Goal: Check status: Check status

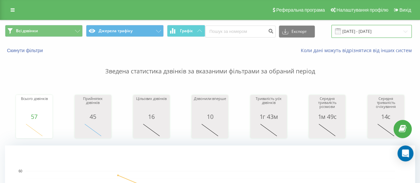
click at [358, 30] on input "22.09.2025 - 23.09.2025" at bounding box center [371, 31] width 80 height 13
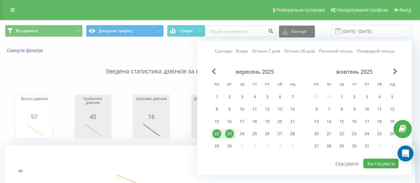
click at [227, 132] on div "23" at bounding box center [229, 134] width 9 height 9
click at [377, 161] on button "Застосувати" at bounding box center [380, 164] width 35 height 10
type input "[DATE] - [DATE]"
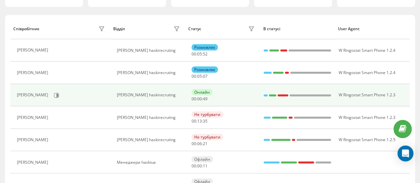
scroll to position [33, 0]
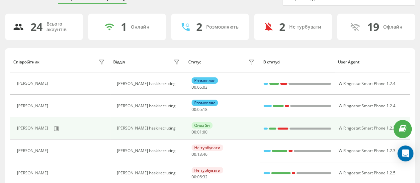
click at [287, 126] on div at bounding box center [283, 128] width 11 height 9
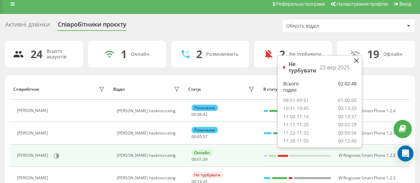
scroll to position [0, 0]
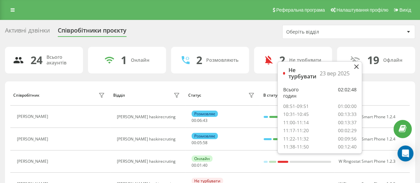
click at [358, 31] on div "Оберіть відділ" at bounding box center [325, 32] width 79 height 6
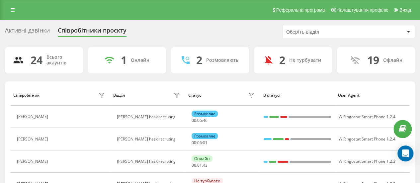
scroll to position [33, 0]
